Goal: Task Accomplishment & Management: Manage account settings

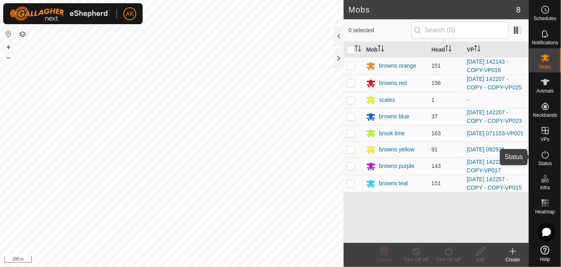
click at [543, 155] on icon at bounding box center [546, 155] width 10 height 10
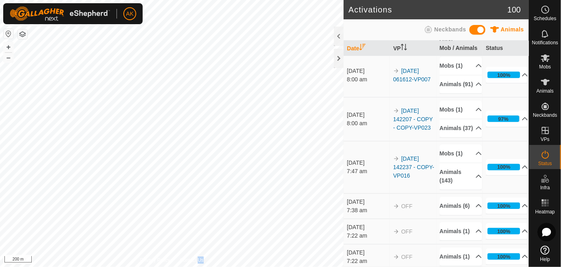
scroll to position [109, 0]
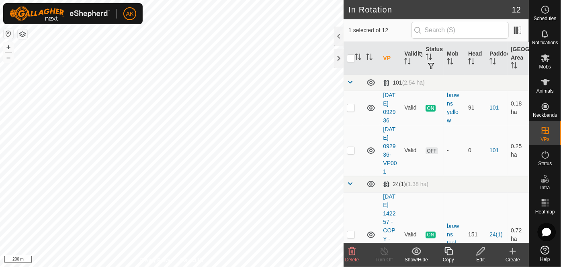
click at [351, 245] on div "Delete" at bounding box center [352, 255] width 32 height 24
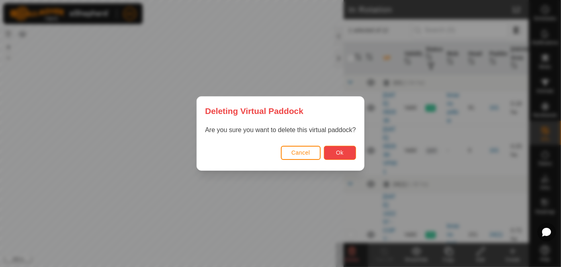
click at [335, 151] on button "Ok" at bounding box center [340, 153] width 32 height 14
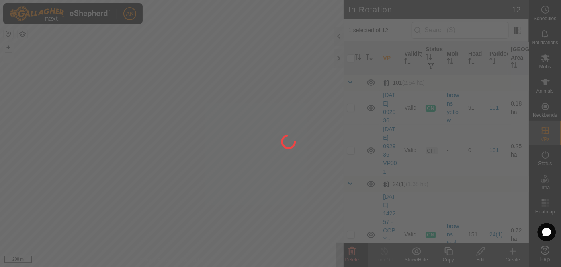
checkbox input "false"
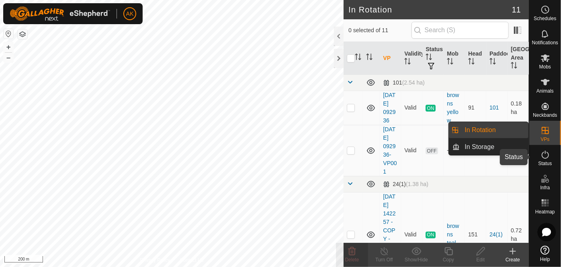
click at [546, 156] on icon at bounding box center [546, 155] width 10 height 10
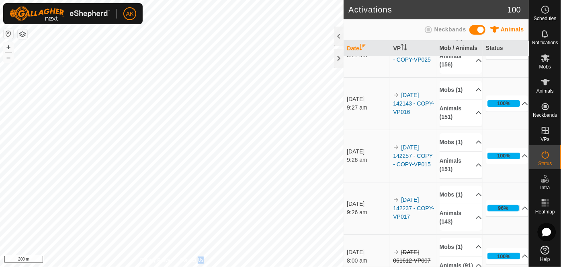
scroll to position [109, 0]
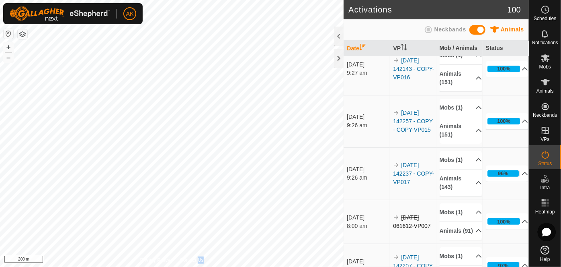
click at [514, 199] on td "100% In Progress Pending 0 Sent 0 Completed Confirmed 0 Overridden 91 Cancelled…" at bounding box center [506, 221] width 46 height 44
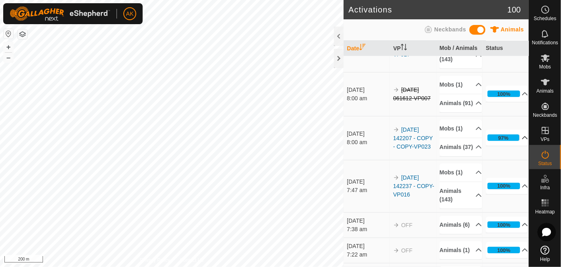
scroll to position [256, 0]
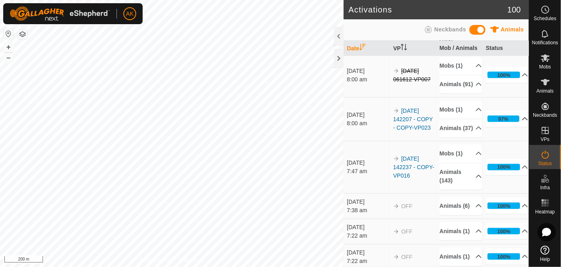
click at [515, 127] on p-accordion-header "97%" at bounding box center [507, 119] width 43 height 16
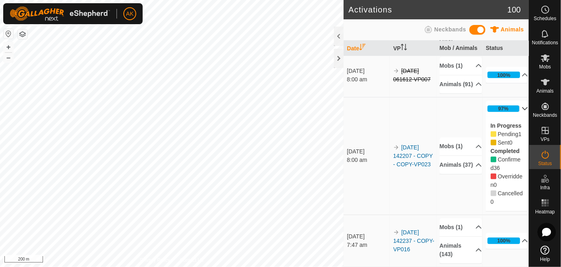
click at [515, 117] on p-accordion-header "97%" at bounding box center [507, 109] width 43 height 16
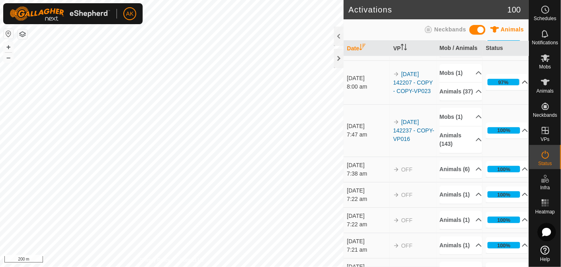
scroll to position [219, 0]
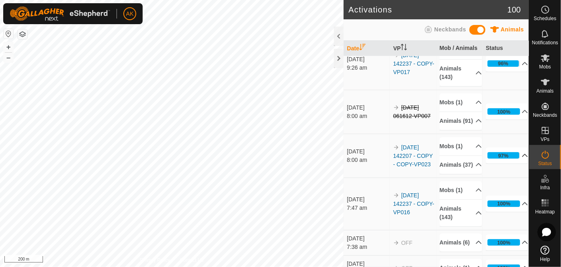
click at [514, 163] on p-accordion-header "97%" at bounding box center [507, 155] width 43 height 16
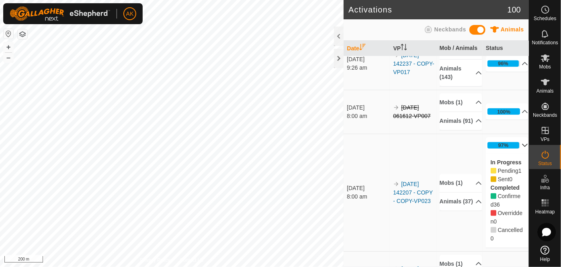
click at [517, 153] on p-accordion-header "97%" at bounding box center [507, 145] width 43 height 16
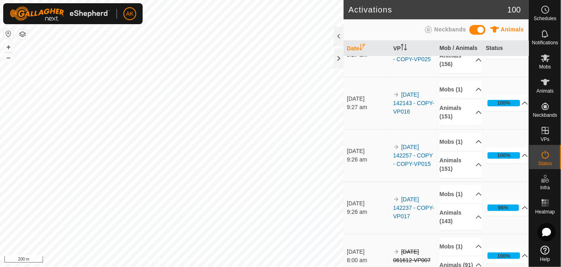
scroll to position [73, 0]
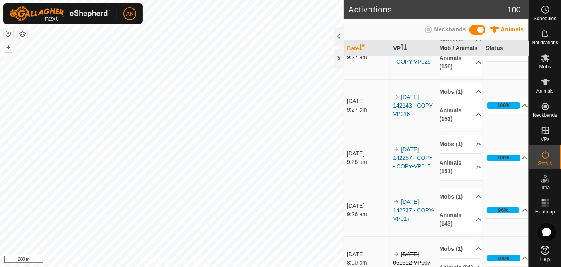
click at [522, 213] on icon at bounding box center [525, 210] width 6 height 6
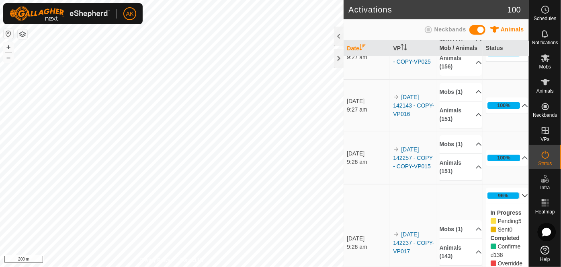
click at [515, 200] on p-accordion-header "96%" at bounding box center [507, 195] width 43 height 16
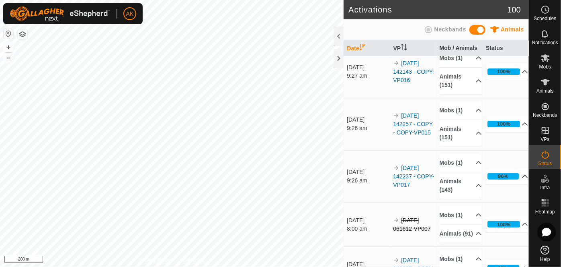
scroll to position [183, 0]
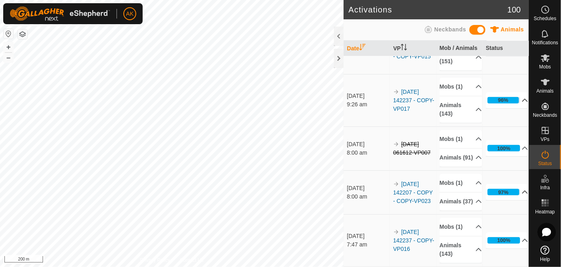
click at [514, 105] on p-accordion-header "96%" at bounding box center [507, 100] width 43 height 16
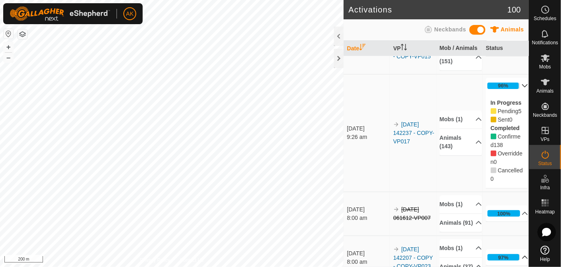
click at [514, 90] on p-accordion-header "96%" at bounding box center [507, 86] width 43 height 16
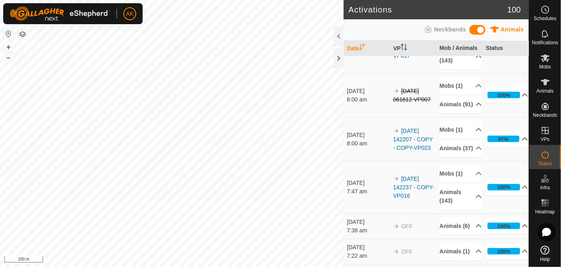
scroll to position [256, 0]
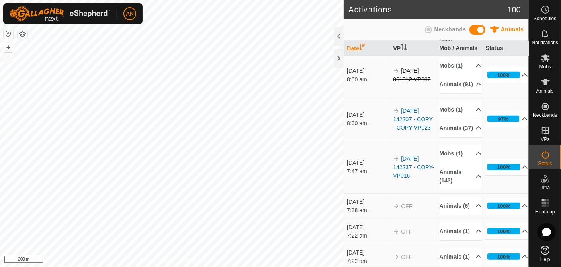
click at [523, 120] on icon at bounding box center [526, 118] width 6 height 3
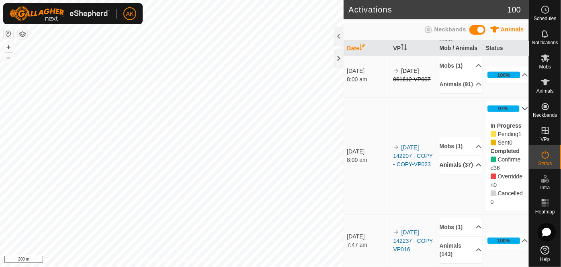
click at [471, 174] on p-accordion-header "Animals (37)" at bounding box center [461, 165] width 43 height 18
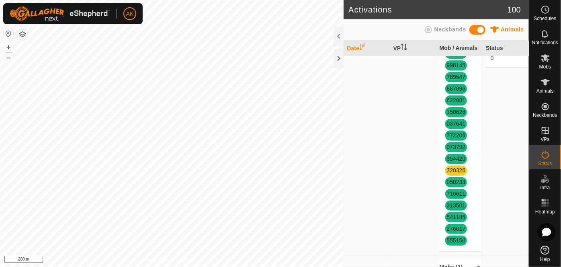
scroll to position [585, 0]
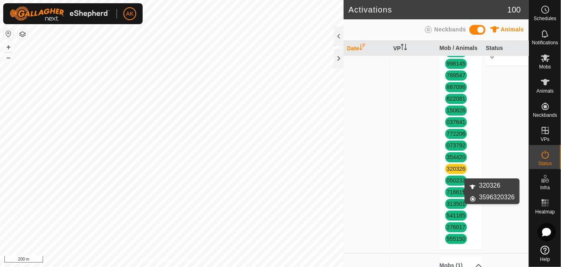
click at [456, 172] on link "320326" at bounding box center [456, 168] width 19 height 6
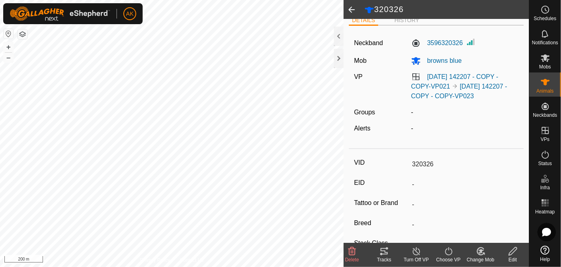
scroll to position [36, 0]
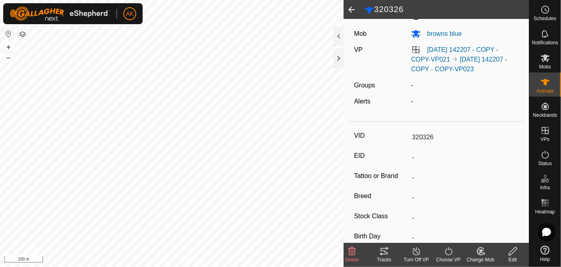
click at [417, 249] on icon at bounding box center [416, 251] width 7 height 8
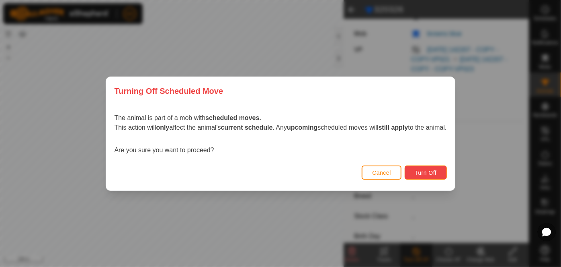
click at [431, 173] on span "Turn Off" at bounding box center [426, 172] width 22 height 6
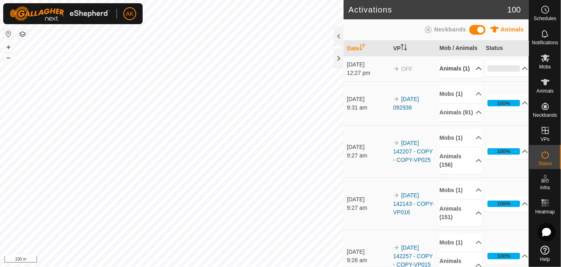
click at [476, 70] on icon at bounding box center [479, 68] width 6 height 3
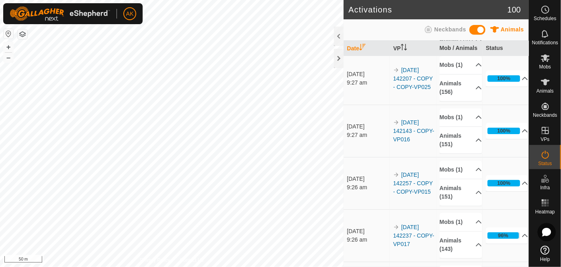
scroll to position [109, 0]
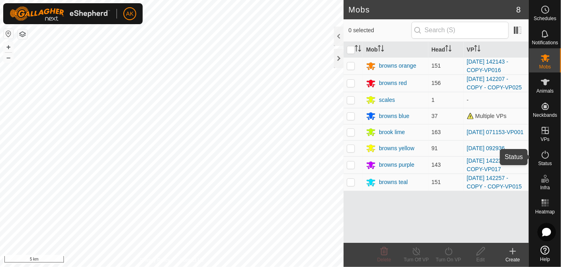
click at [546, 157] on icon at bounding box center [546, 155] width 10 height 10
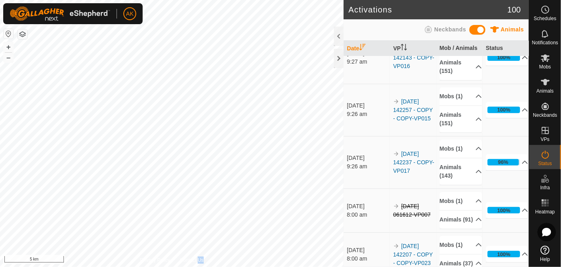
scroll to position [219, 0]
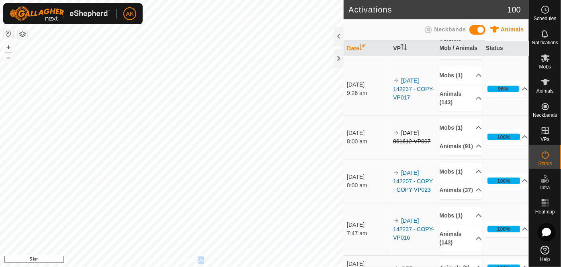
click at [522, 92] on icon at bounding box center [525, 89] width 6 height 6
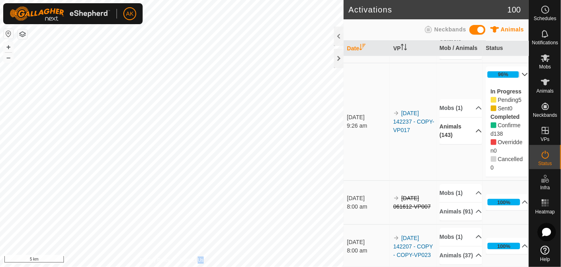
click at [474, 144] on p-accordion-header "Animals (143)" at bounding box center [461, 130] width 43 height 27
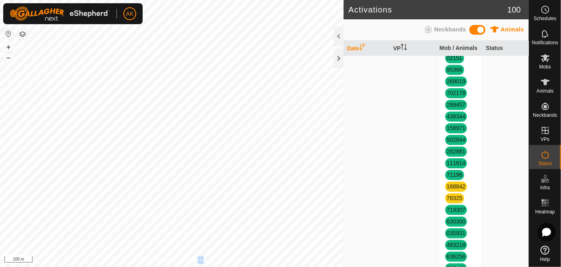
scroll to position [731, 0]
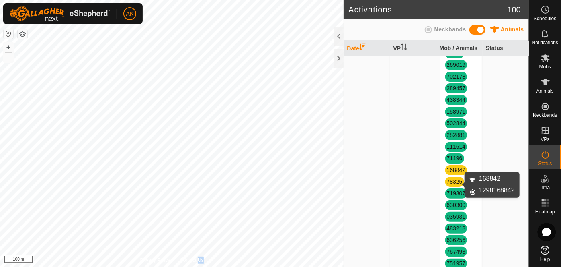
click at [451, 173] on link "168842" at bounding box center [456, 170] width 19 height 6
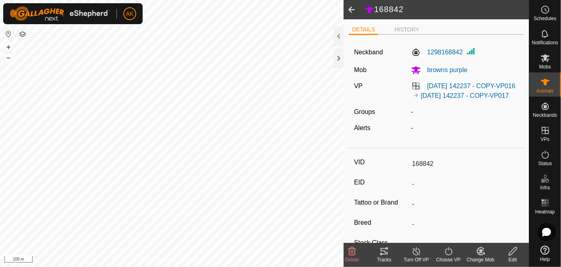
click at [386, 250] on icon at bounding box center [385, 251] width 10 height 10
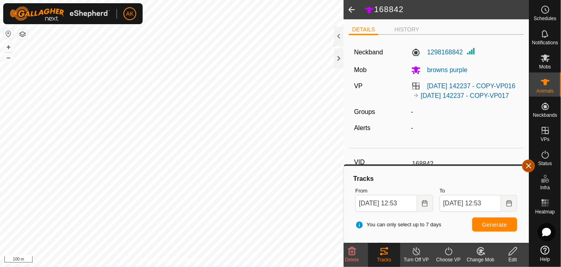
click at [528, 164] on button "button" at bounding box center [528, 165] width 13 height 13
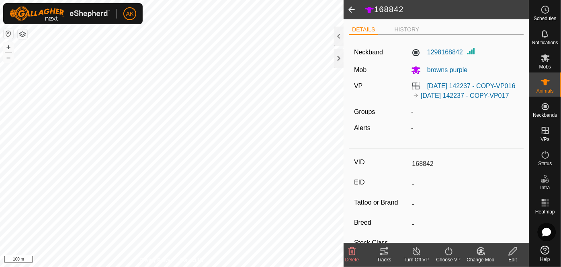
click at [353, 8] on span at bounding box center [352, 9] width 16 height 19
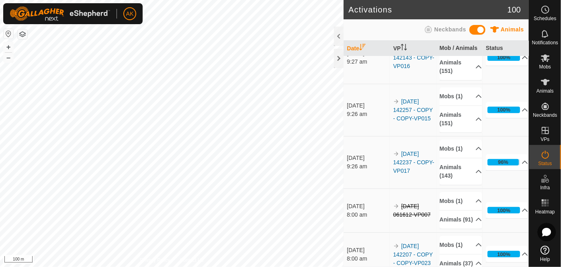
scroll to position [183, 0]
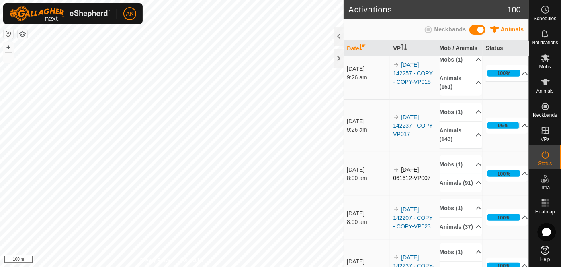
click at [522, 129] on icon at bounding box center [525, 125] width 6 height 6
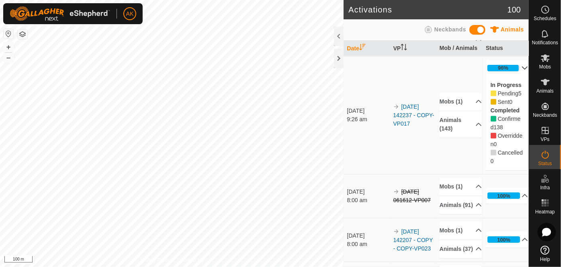
scroll to position [219, 0]
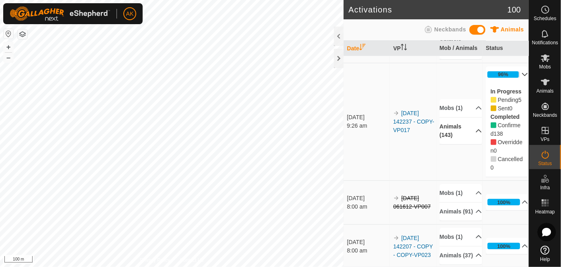
click at [469, 144] on p-accordion-header "Animals (143)" at bounding box center [461, 130] width 43 height 27
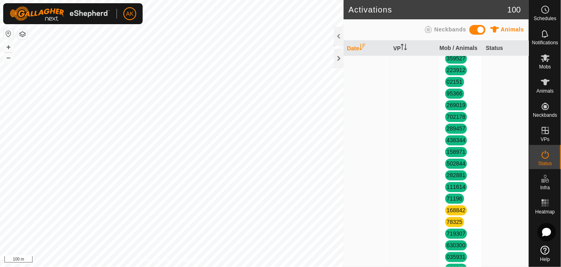
scroll to position [768, 0]
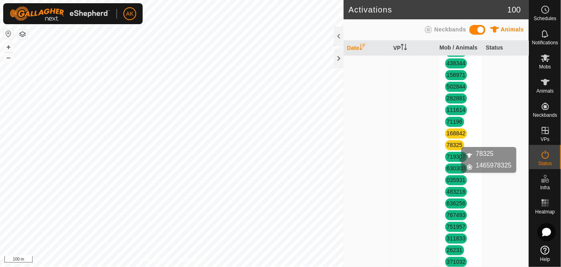
click at [453, 148] on link "78325" at bounding box center [455, 145] width 16 height 6
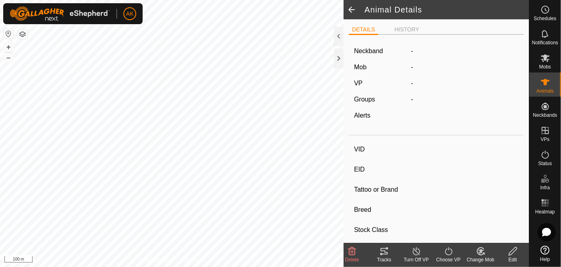
type input "78325"
type input "-"
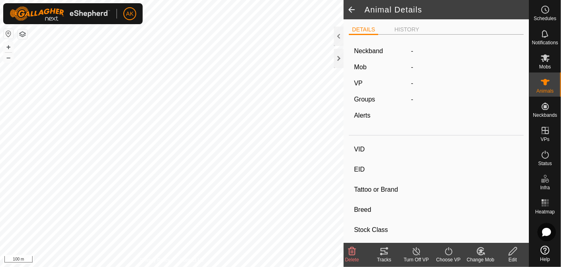
type input "0 kg"
type input "-"
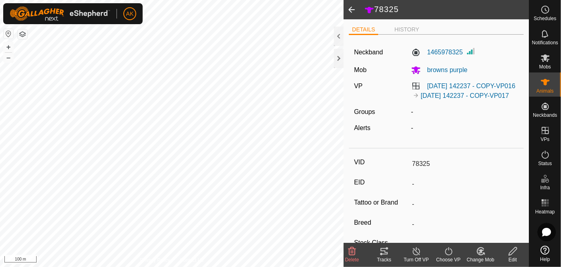
click at [352, 8] on span at bounding box center [352, 9] width 16 height 19
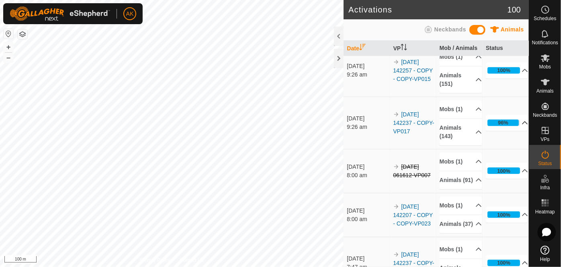
scroll to position [183, 0]
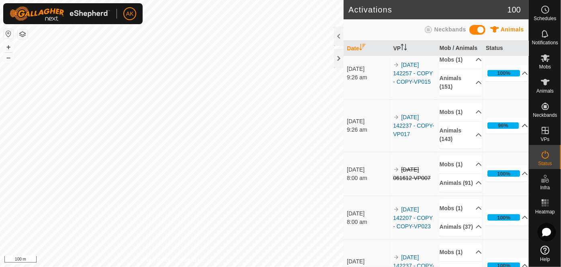
click at [522, 129] on icon at bounding box center [525, 125] width 6 height 6
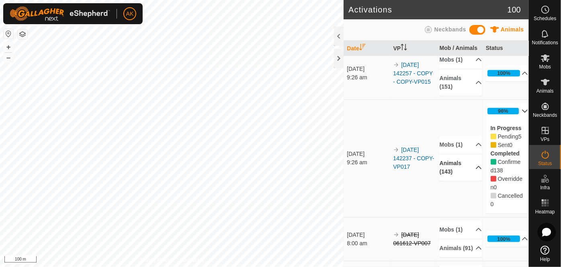
click at [476, 171] on icon at bounding box center [479, 167] width 6 height 6
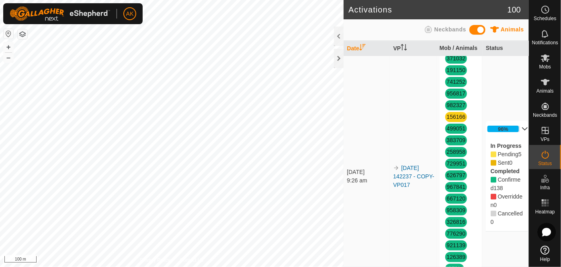
scroll to position [987, 0]
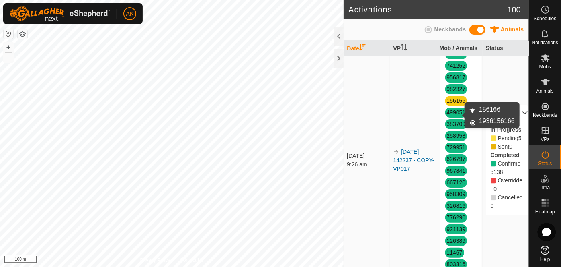
click at [452, 104] on link "156166" at bounding box center [456, 100] width 19 height 6
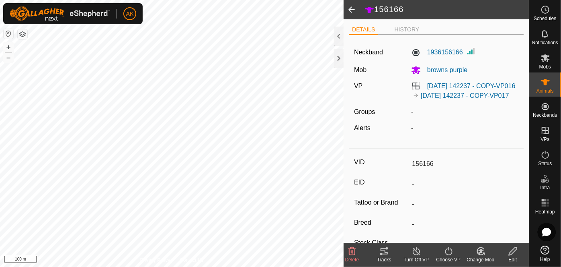
click at [352, 8] on span at bounding box center [352, 9] width 16 height 19
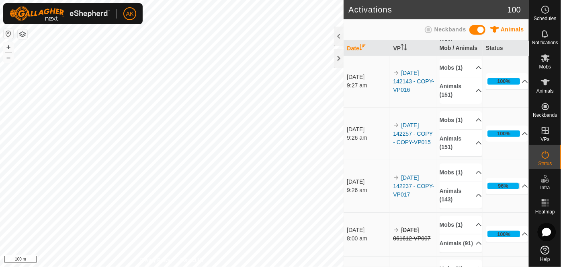
scroll to position [146, 0]
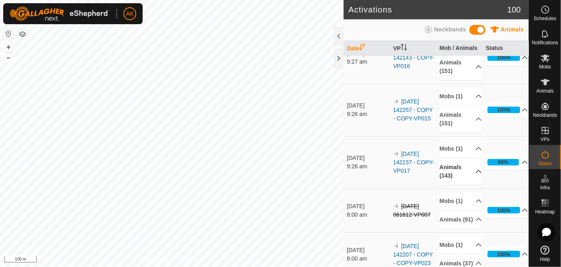
click at [476, 175] on icon at bounding box center [479, 171] width 6 height 6
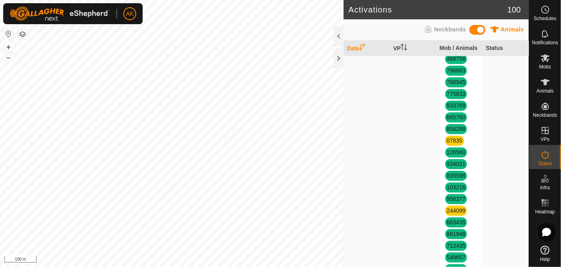
scroll to position [1572, 0]
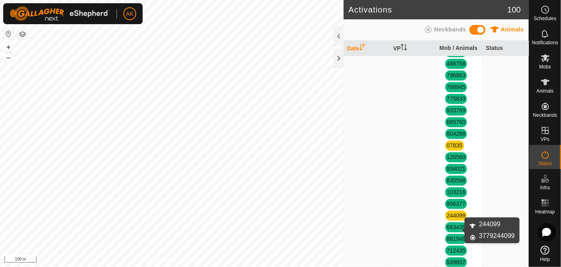
click at [449, 218] on link "244099" at bounding box center [456, 215] width 19 height 6
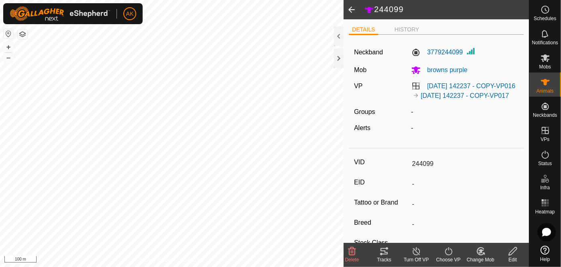
click at [353, 8] on span at bounding box center [352, 9] width 16 height 19
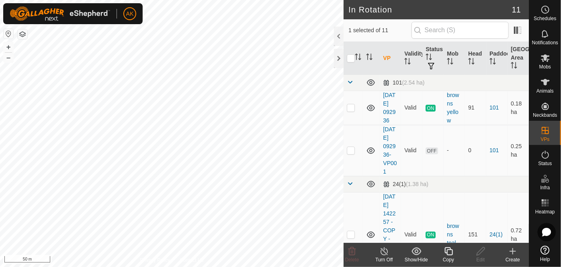
checkbox input "true"
checkbox input "false"
click at [355, 255] on icon at bounding box center [353, 251] width 8 height 8
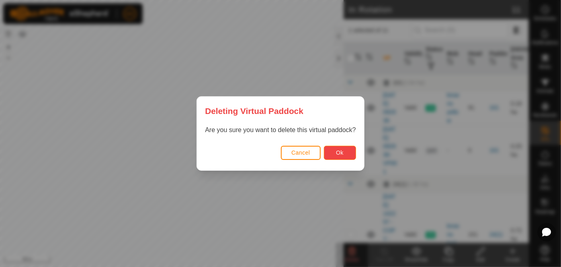
click at [342, 154] on span "Ok" at bounding box center [340, 152] width 8 height 6
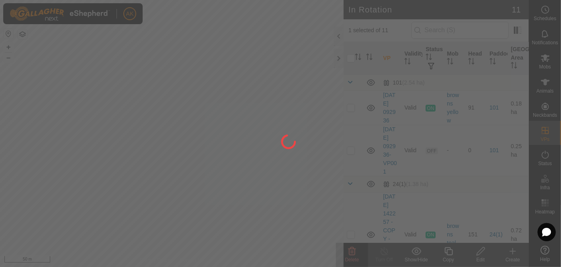
checkbox input "false"
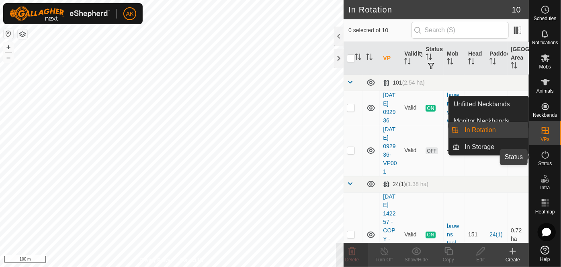
click at [545, 160] on es-activation-svg-icon at bounding box center [546, 154] width 14 height 13
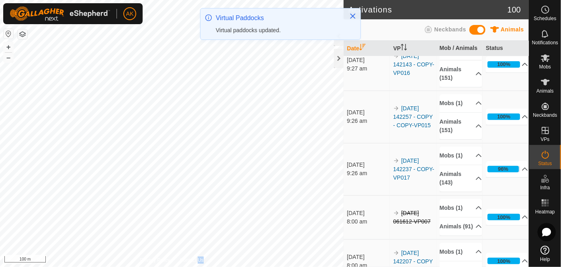
scroll to position [146, 0]
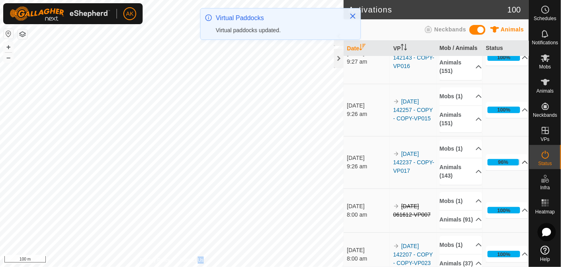
click at [512, 170] on p-accordion-header "96%" at bounding box center [507, 162] width 43 height 16
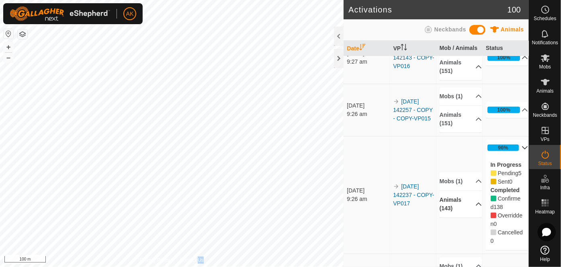
click at [476, 207] on icon at bounding box center [479, 204] width 6 height 6
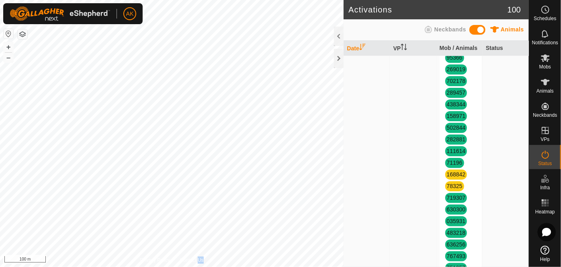
scroll to position [768, 0]
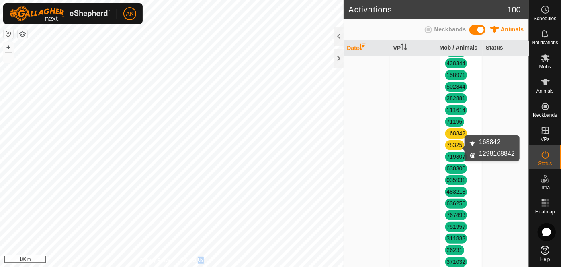
click at [449, 136] on link "168842" at bounding box center [456, 133] width 19 height 6
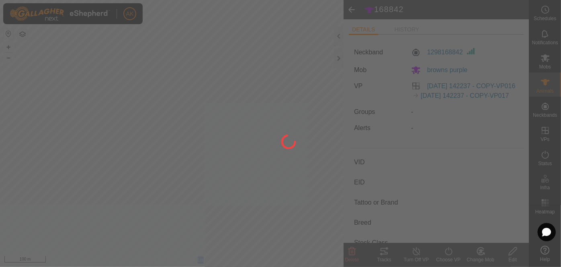
type input "168842"
type input "-"
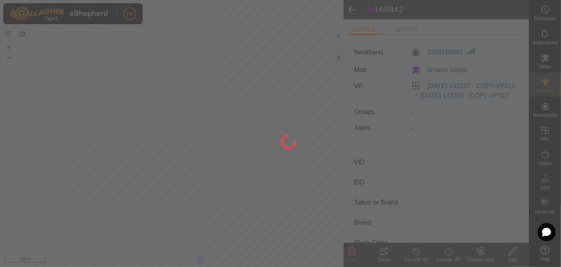
type input "-"
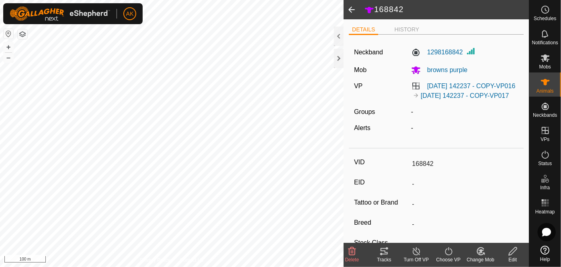
click at [413, 250] on icon at bounding box center [417, 251] width 10 height 10
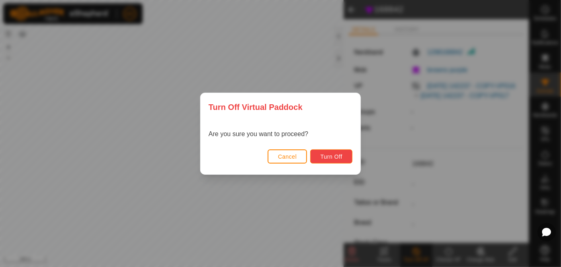
click at [339, 157] on span "Turn Off" at bounding box center [332, 156] width 22 height 6
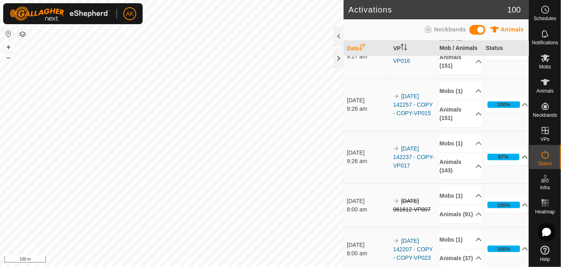
scroll to position [219, 0]
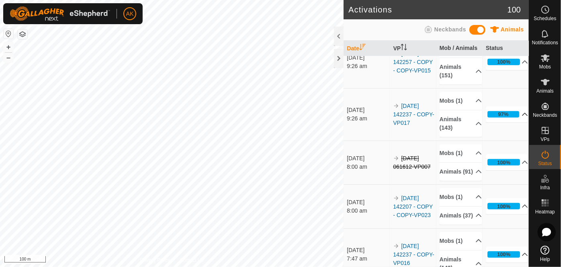
click at [523, 116] on icon at bounding box center [526, 114] width 6 height 3
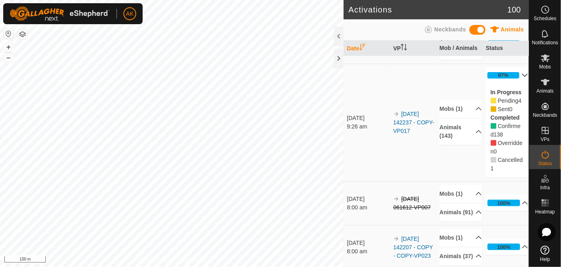
scroll to position [256, 0]
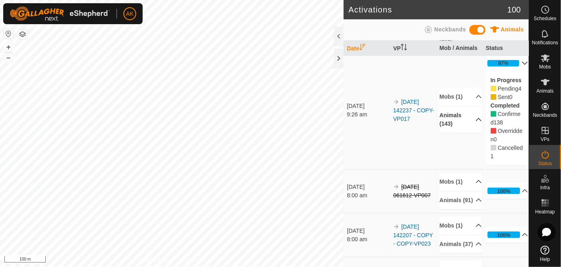
click at [476, 123] on icon at bounding box center [479, 119] width 6 height 6
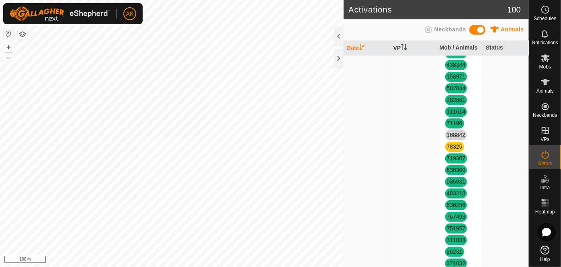
scroll to position [804, 0]
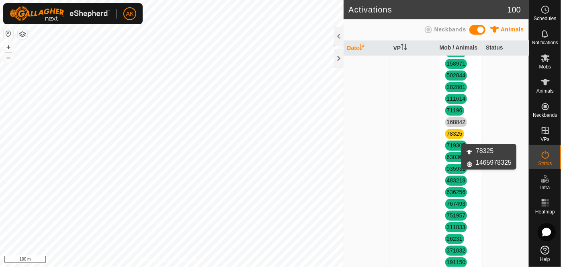
click at [452, 137] on link "78325" at bounding box center [455, 133] width 16 height 6
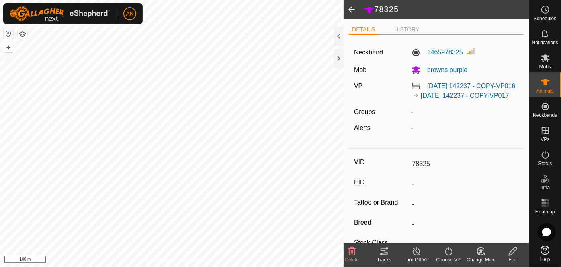
click at [417, 249] on icon at bounding box center [417, 251] width 10 height 10
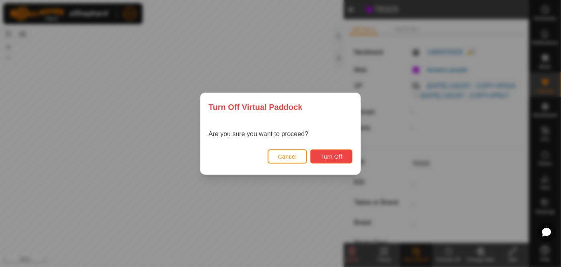
click at [334, 155] on span "Turn Off" at bounding box center [332, 156] width 22 height 6
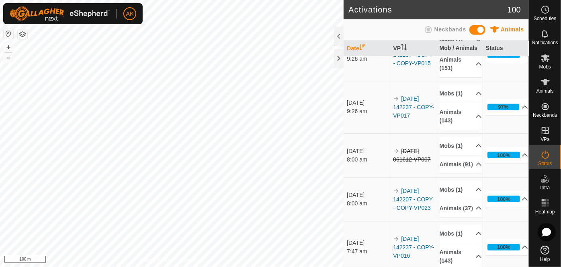
scroll to position [256, 0]
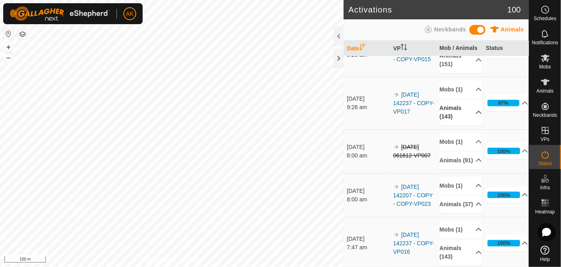
click at [476, 115] on icon at bounding box center [479, 112] width 6 height 6
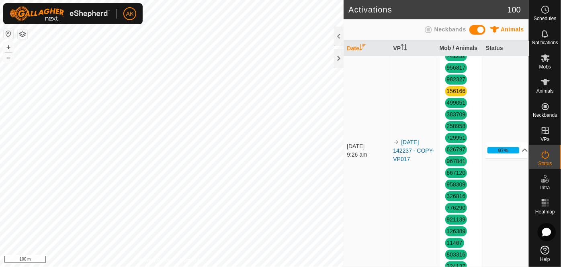
scroll to position [1060, 0]
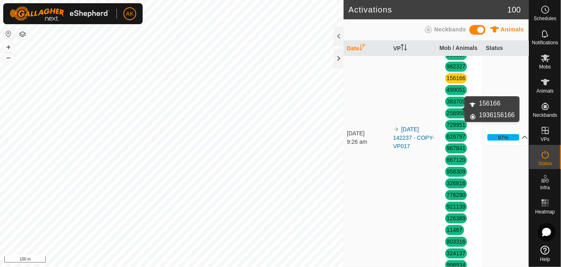
click at [456, 81] on link "156166" at bounding box center [456, 78] width 19 height 6
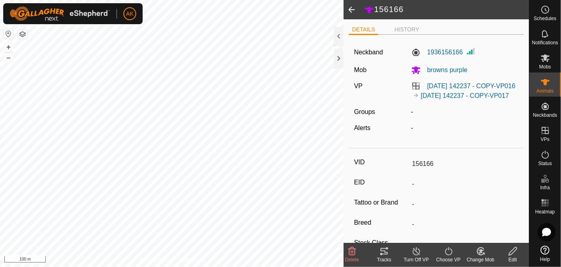
click at [418, 251] on icon at bounding box center [417, 251] width 10 height 10
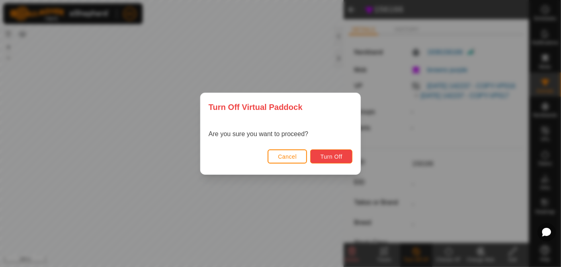
click at [338, 157] on span "Turn Off" at bounding box center [332, 156] width 22 height 6
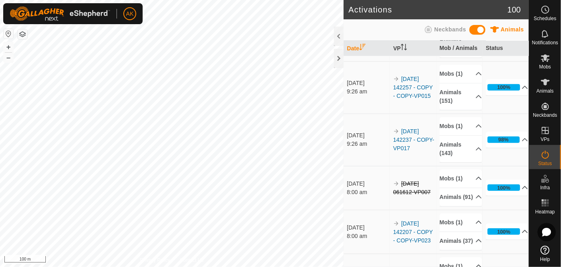
scroll to position [256, 0]
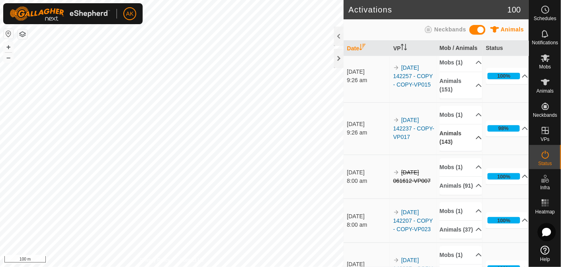
click at [476, 141] on icon at bounding box center [479, 137] width 6 height 6
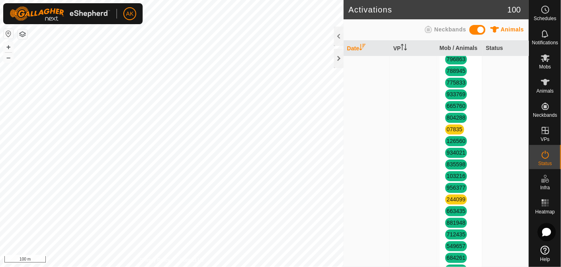
scroll to position [1682, 0]
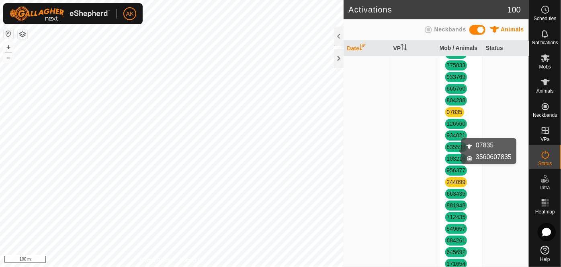
click at [453, 115] on link "07835" at bounding box center [455, 112] width 16 height 6
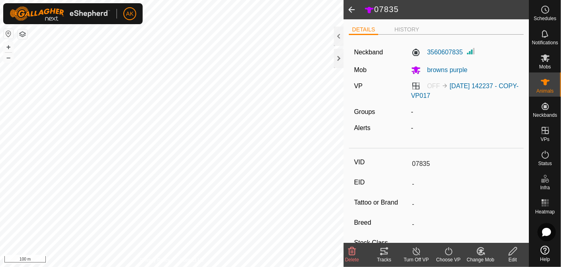
click at [415, 251] on icon at bounding box center [417, 251] width 10 height 10
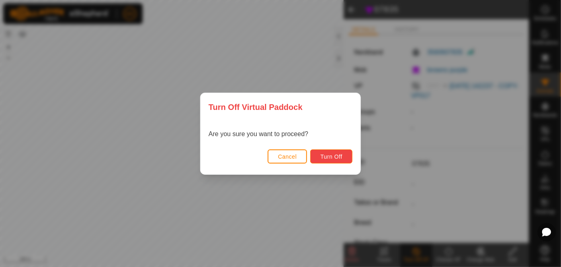
click at [330, 153] on span "Turn Off" at bounding box center [332, 156] width 22 height 6
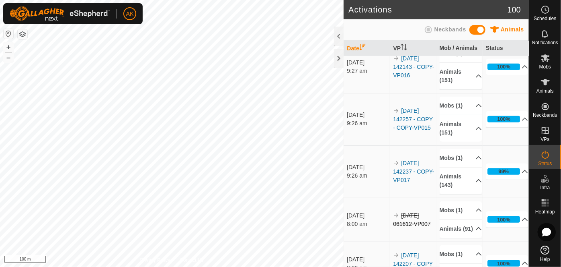
scroll to position [256, 0]
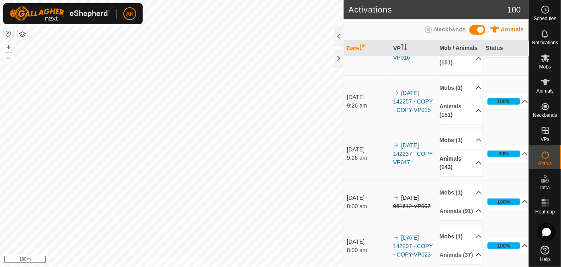
click at [476, 166] on icon at bounding box center [479, 163] width 6 height 6
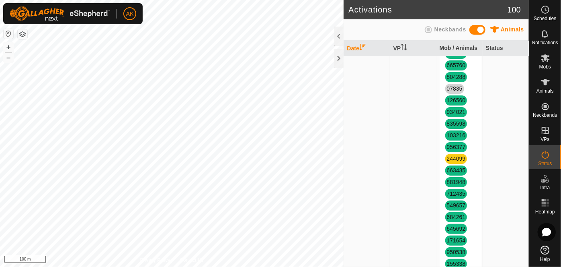
scroll to position [1791, 0]
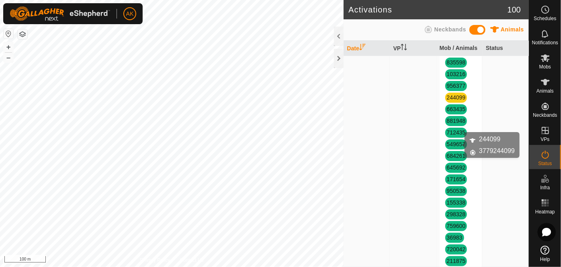
click at [449, 101] on link "244099" at bounding box center [456, 97] width 19 height 6
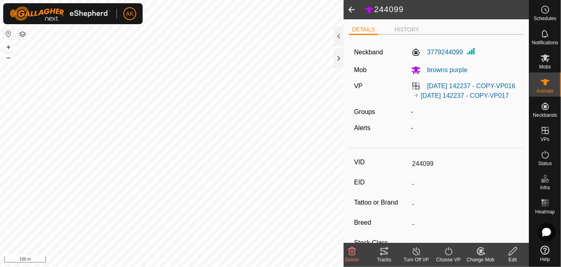
click at [416, 251] on line at bounding box center [416, 251] width 6 height 6
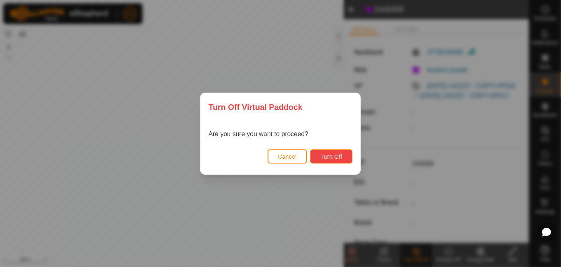
click at [341, 156] on span "Turn Off" at bounding box center [332, 156] width 22 height 6
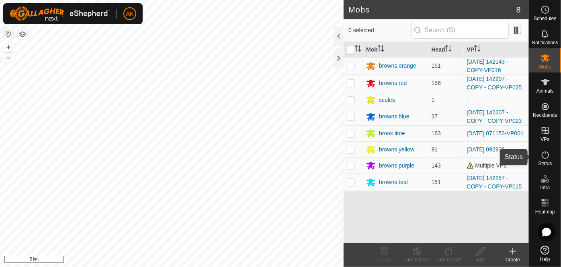
click at [543, 156] on icon at bounding box center [546, 155] width 10 height 10
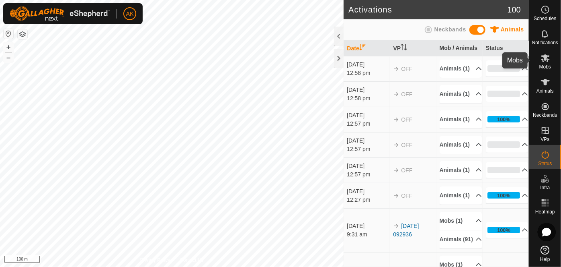
click at [545, 59] on icon at bounding box center [545, 58] width 9 height 8
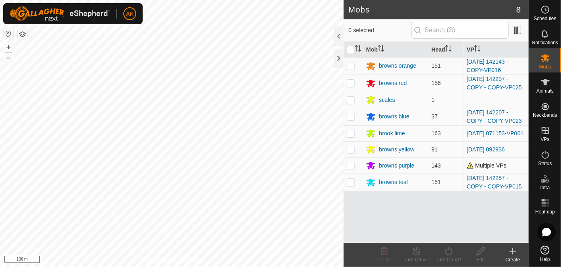
click at [350, 167] on p-checkbox at bounding box center [351, 165] width 8 height 6
checkbox input "true"
click at [446, 250] on icon at bounding box center [448, 251] width 7 height 8
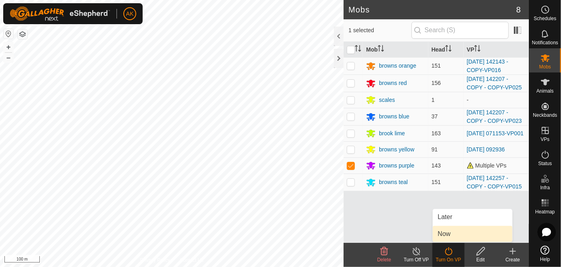
click at [447, 234] on link "Now" at bounding box center [473, 234] width 80 height 16
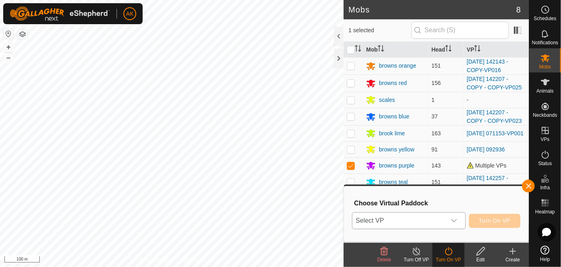
click at [442, 219] on span "Select VP" at bounding box center [399, 220] width 93 height 16
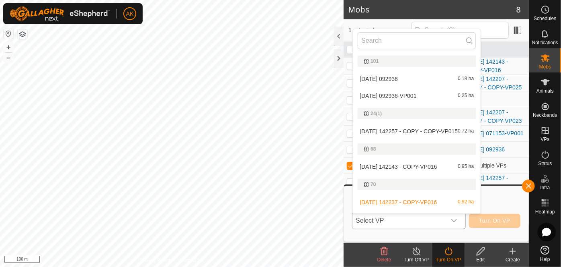
scroll to position [14, 0]
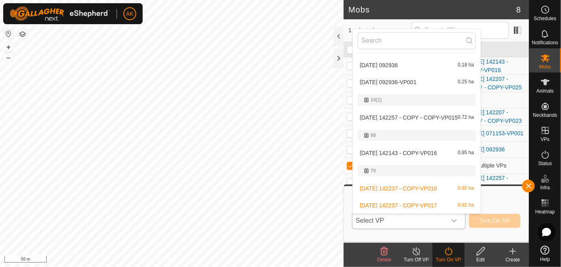
click at [410, 203] on li "[DATE] 142237 - COPY-VP017 0.92 ha" at bounding box center [417, 205] width 128 height 16
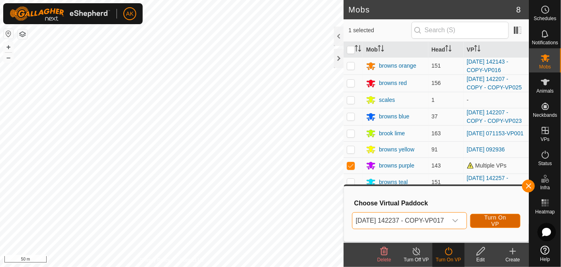
click at [506, 222] on span "Turn On VP" at bounding box center [496, 220] width 30 height 13
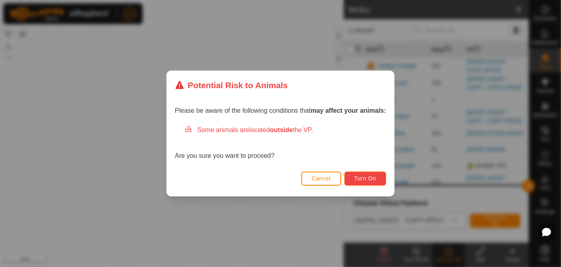
click at [370, 179] on span "Turn On" at bounding box center [366, 178] width 22 height 6
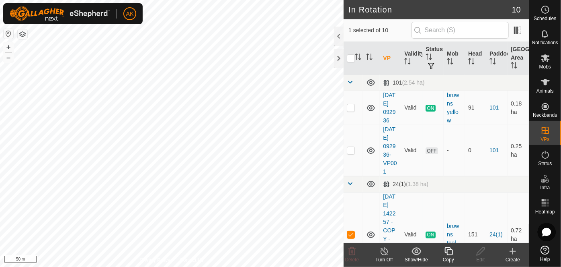
click at [448, 251] on icon at bounding box center [449, 251] width 10 height 10
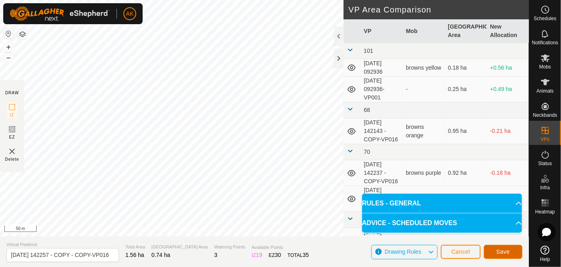
click at [508, 252] on span "Save" at bounding box center [504, 251] width 14 height 6
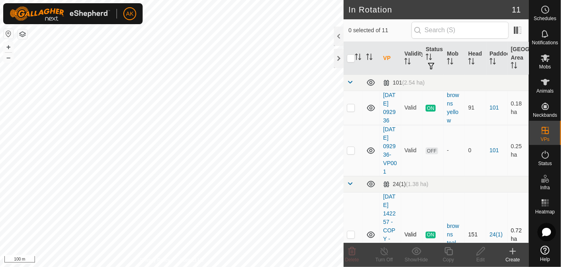
checkbox input "true"
click at [447, 251] on icon at bounding box center [449, 251] width 8 height 8
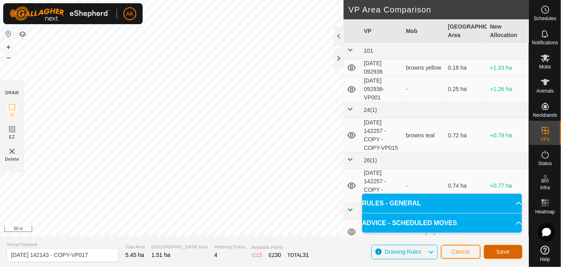
click at [513, 255] on button "Save" at bounding box center [503, 252] width 39 height 14
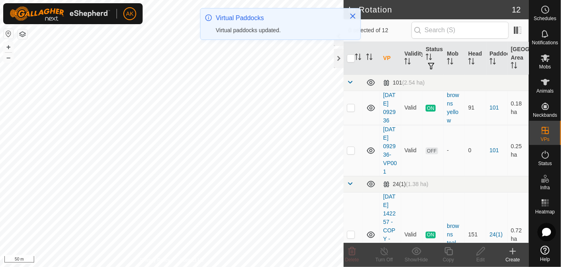
checkbox input "true"
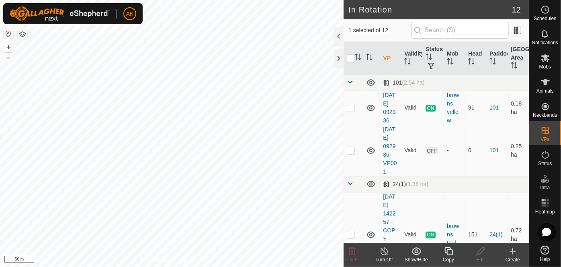
click at [450, 251] on icon at bounding box center [449, 251] width 10 height 10
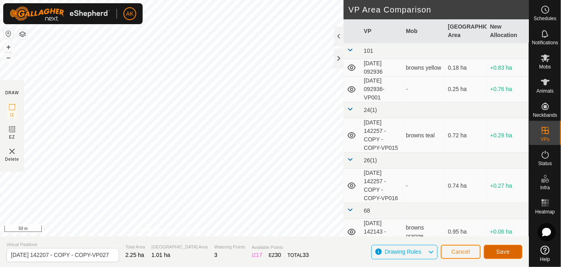
click at [505, 255] on button "Save" at bounding box center [503, 252] width 39 height 14
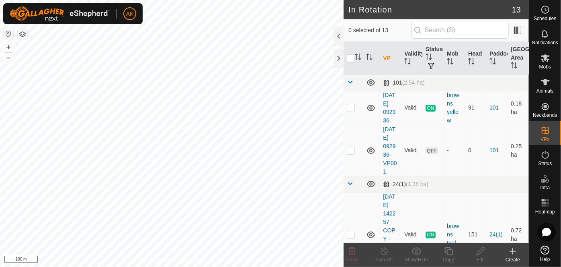
click at [265, 266] on html "AK Schedules Notifications Mobs Animals Neckbands VPs Status Infra Heatmap Help…" at bounding box center [280, 133] width 561 height 267
checkbox input "true"
click at [447, 252] on icon at bounding box center [449, 251] width 8 height 8
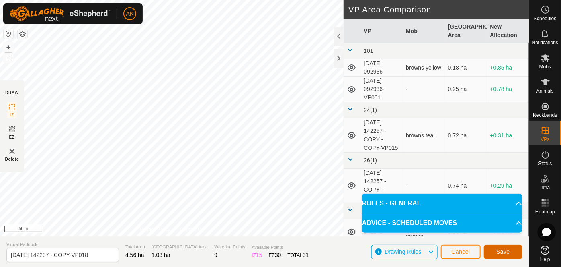
click at [501, 253] on span "Save" at bounding box center [504, 251] width 14 height 6
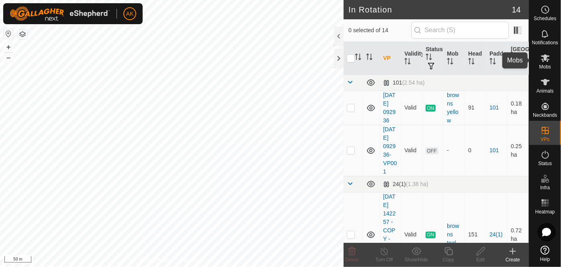
click at [545, 59] on icon at bounding box center [545, 58] width 9 height 8
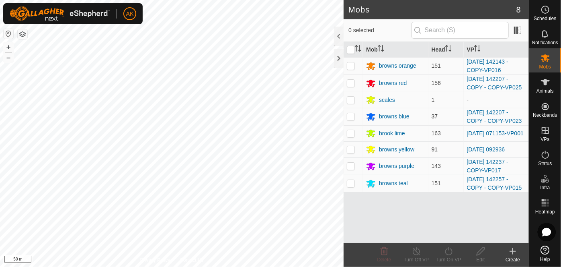
click at [349, 117] on p-checkbox at bounding box center [351, 116] width 8 height 6
checkbox input "true"
click at [452, 251] on icon at bounding box center [448, 251] width 7 height 8
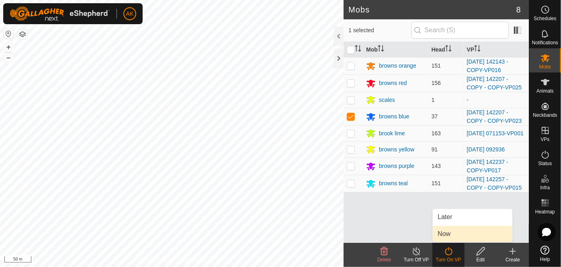
click at [448, 234] on link "Now" at bounding box center [473, 234] width 80 height 16
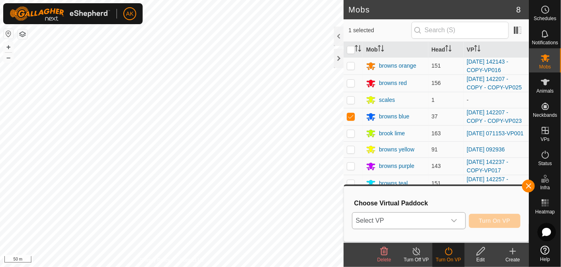
click at [411, 222] on span "Select VP" at bounding box center [399, 220] width 93 height 16
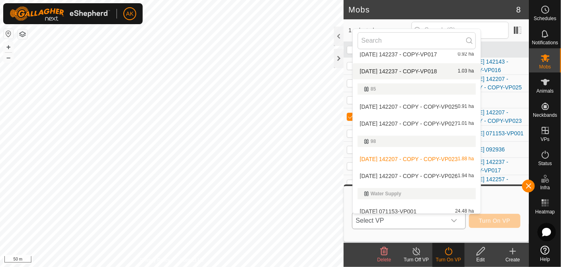
scroll to position [223, 0]
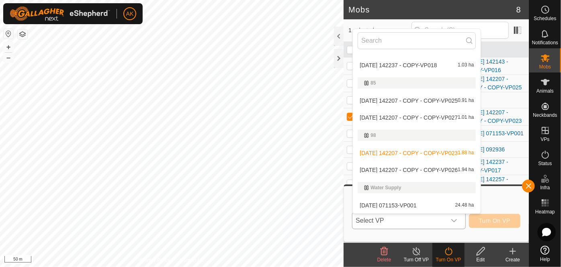
click at [394, 150] on li "[DATE] 142207 - COPY - COPY-VP023 1.88 ha" at bounding box center [417, 153] width 128 height 16
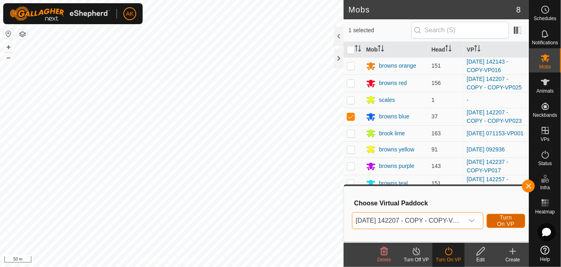
click at [504, 222] on span "Turn On VP" at bounding box center [506, 220] width 19 height 13
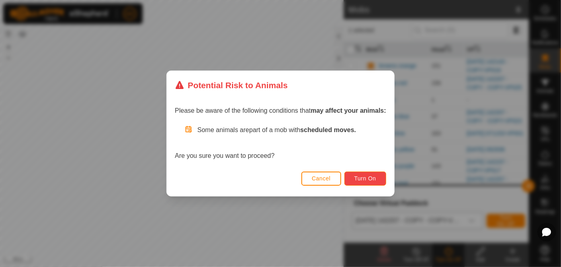
click at [378, 182] on button "Turn On" at bounding box center [366, 178] width 42 height 14
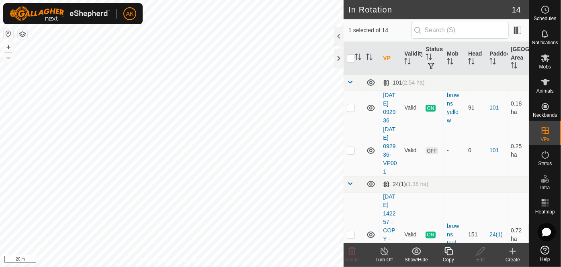
checkbox input "false"
checkbox input "true"
click at [484, 249] on icon at bounding box center [481, 251] width 10 height 10
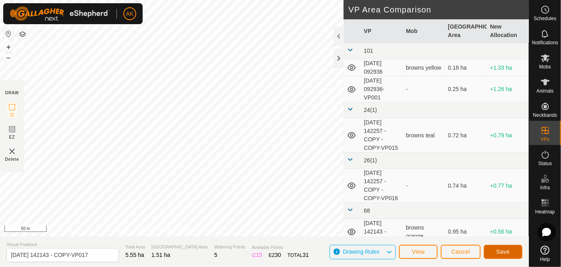
click at [504, 251] on span "Save" at bounding box center [504, 251] width 14 height 6
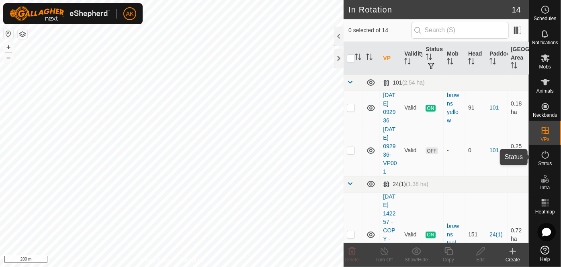
click at [544, 155] on icon at bounding box center [546, 155] width 10 height 10
